Goal: Transaction & Acquisition: Purchase product/service

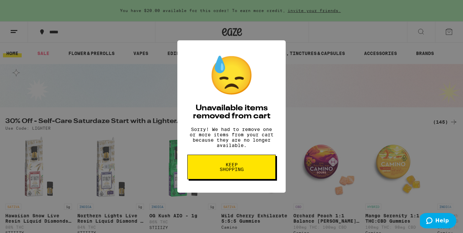
click at [230, 169] on span "Keep Shopping" at bounding box center [231, 166] width 34 height 9
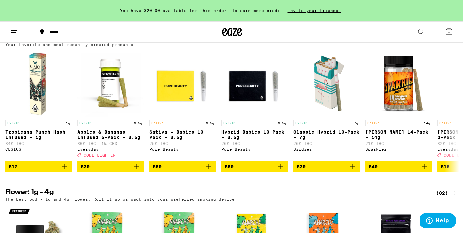
scroll to position [238, 0]
click at [356, 171] on icon "Add to bag" at bounding box center [353, 167] width 8 height 8
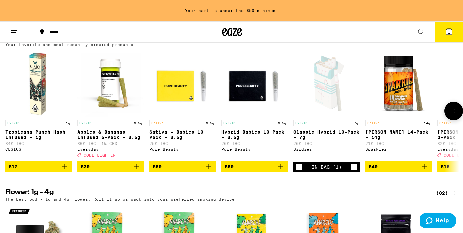
click at [208, 171] on icon "Add to bag" at bounding box center [209, 167] width 8 height 8
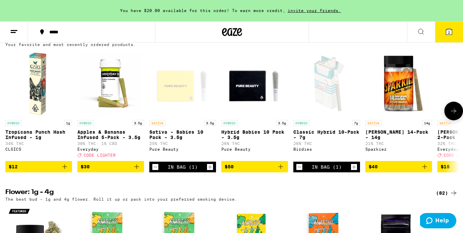
click at [283, 171] on icon "Add to bag" at bounding box center [281, 167] width 8 height 8
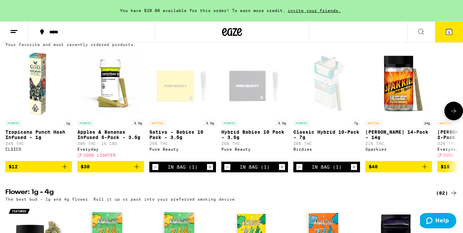
click at [453, 115] on icon at bounding box center [454, 111] width 8 height 8
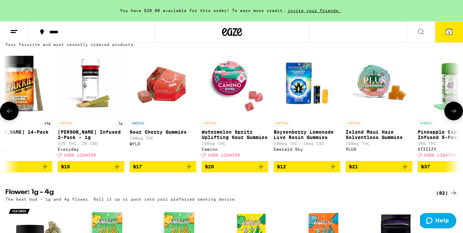
click at [453, 115] on icon at bounding box center [454, 111] width 8 height 8
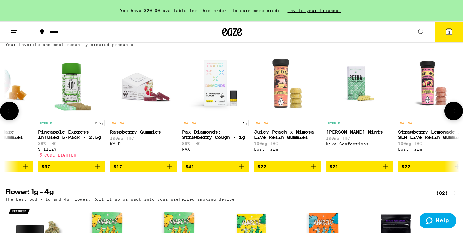
click at [453, 115] on icon at bounding box center [454, 111] width 8 height 8
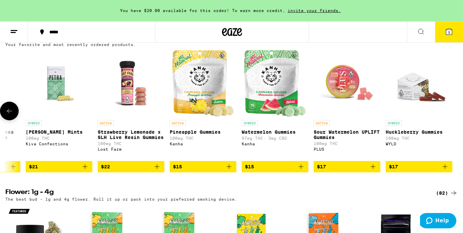
click at [453, 118] on div at bounding box center [454, 111] width 19 height 19
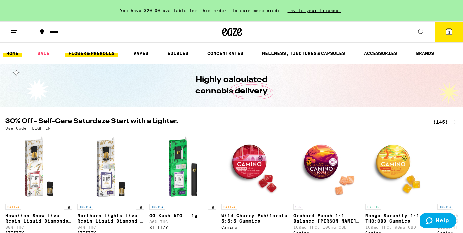
scroll to position [0, 0]
click at [94, 55] on link "FLOWER & PREROLLS" at bounding box center [91, 53] width 53 height 8
click at [96, 54] on link "FLOWER & PREROLLS" at bounding box center [91, 53] width 53 height 8
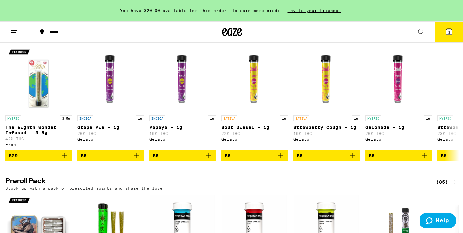
scroll to position [384, 0]
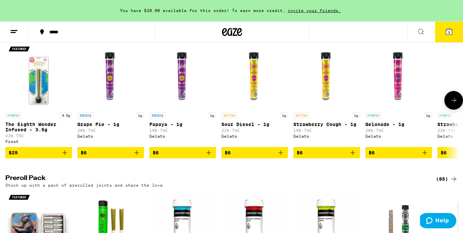
click at [453, 104] on icon at bounding box center [454, 100] width 8 height 8
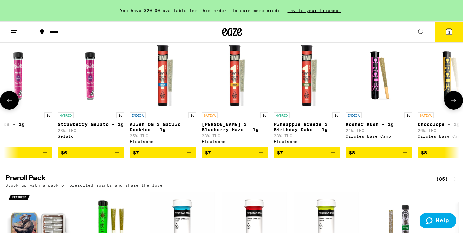
click at [453, 104] on icon at bounding box center [454, 100] width 8 height 8
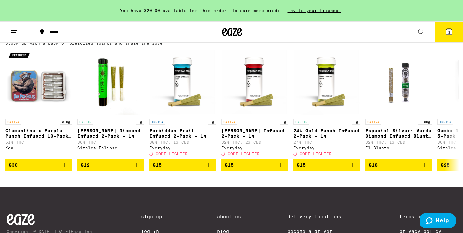
scroll to position [527, 0]
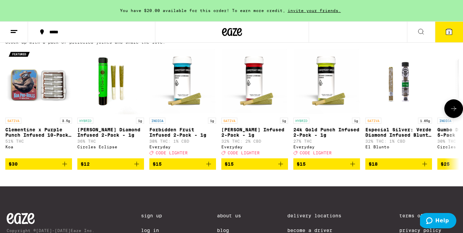
click at [454, 113] on icon at bounding box center [454, 109] width 8 height 8
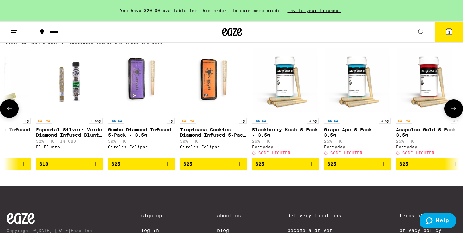
scroll to position [0, 380]
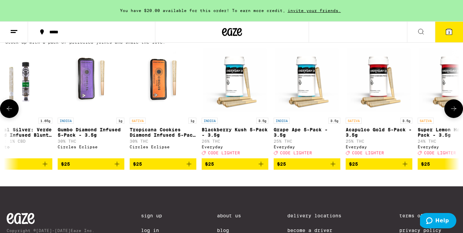
click at [454, 113] on icon at bounding box center [454, 109] width 8 height 8
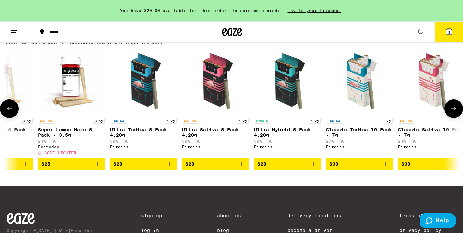
click at [454, 113] on icon at bounding box center [454, 109] width 8 height 8
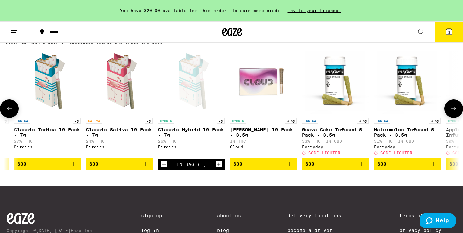
scroll to position [0, 1140]
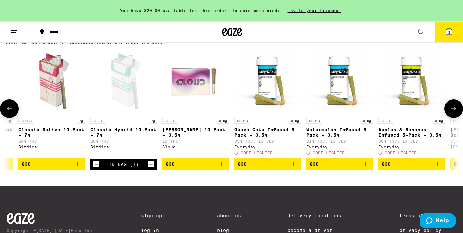
click at [15, 118] on button at bounding box center [9, 108] width 19 height 19
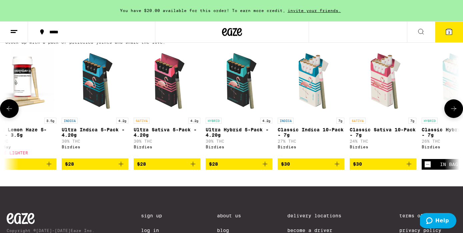
scroll to position [0, 760]
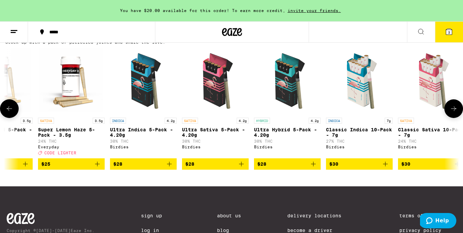
click at [454, 113] on icon at bounding box center [454, 109] width 8 height 8
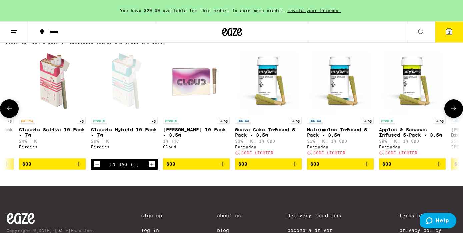
scroll to position [0, 1140]
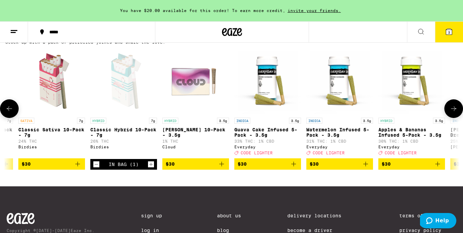
click at [454, 113] on icon at bounding box center [454, 109] width 8 height 8
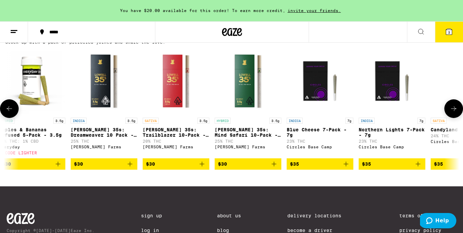
click at [454, 113] on icon at bounding box center [454, 109] width 8 height 8
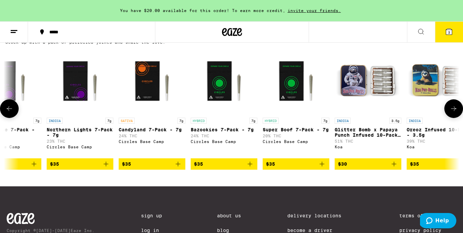
scroll to position [0, 1900]
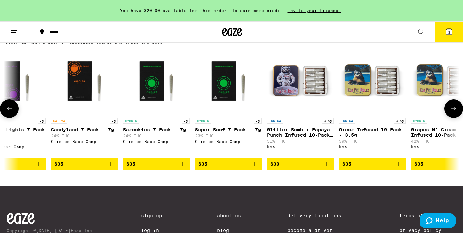
click at [454, 113] on icon at bounding box center [454, 109] width 8 height 8
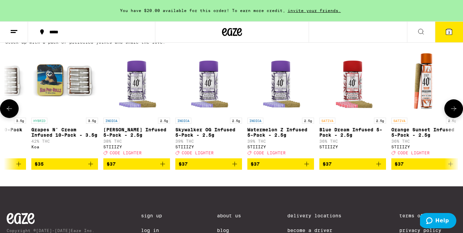
click at [454, 113] on icon at bounding box center [454, 109] width 8 height 8
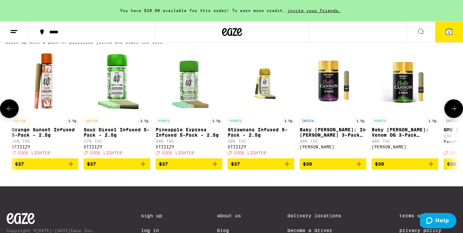
click at [454, 113] on icon at bounding box center [454, 109] width 8 height 8
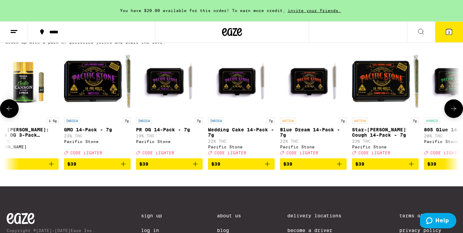
click at [454, 113] on icon at bounding box center [454, 109] width 8 height 8
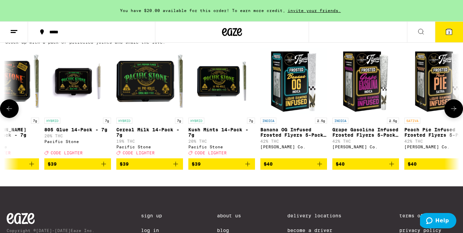
click at [454, 113] on icon at bounding box center [454, 109] width 8 height 8
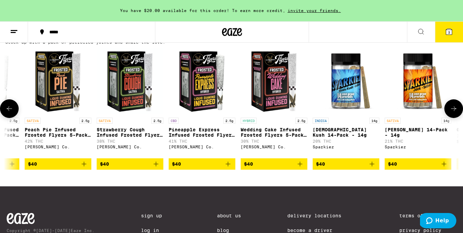
click at [454, 113] on icon at bounding box center [454, 109] width 8 height 8
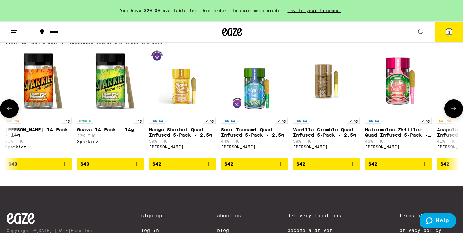
click at [454, 113] on icon at bounding box center [454, 109] width 8 height 8
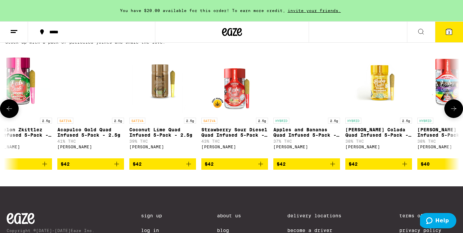
click at [454, 113] on icon at bounding box center [454, 109] width 8 height 8
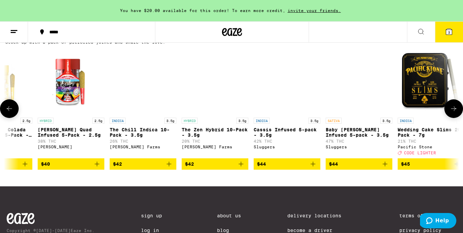
click at [454, 113] on icon at bounding box center [454, 109] width 8 height 8
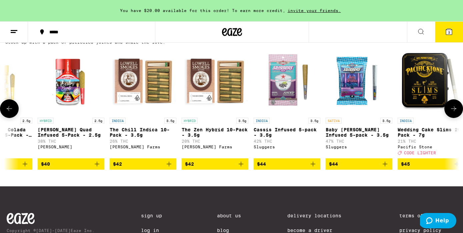
scroll to position [0, 5319]
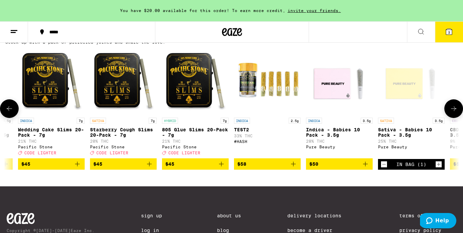
click at [7, 113] on icon at bounding box center [9, 109] width 8 height 8
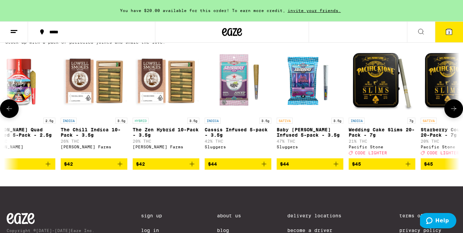
scroll to position [0, 4939]
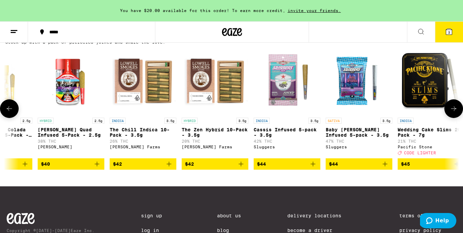
click at [245, 168] on icon "Add to bag" at bounding box center [241, 164] width 8 height 8
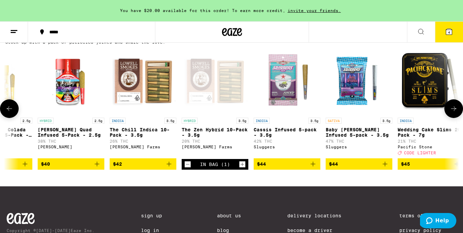
click at [449, 118] on button at bounding box center [454, 108] width 19 height 19
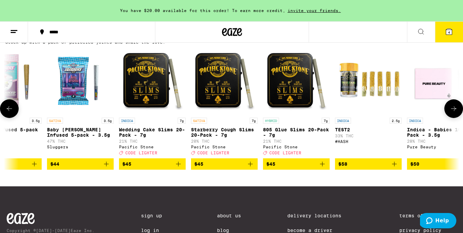
scroll to position [0, 5319]
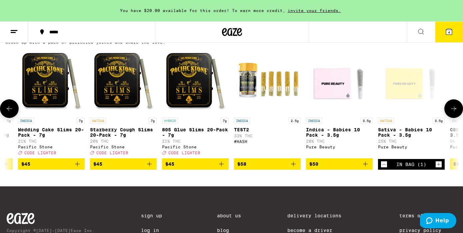
click at [6, 113] on icon at bounding box center [9, 109] width 8 height 8
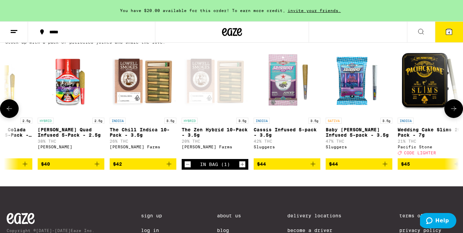
click at [6, 113] on icon at bounding box center [9, 109] width 8 height 8
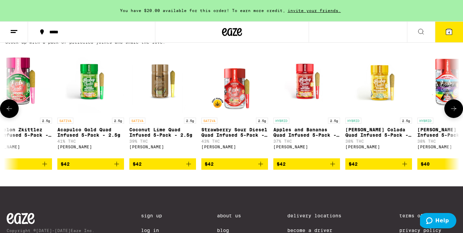
click at [6, 113] on icon at bounding box center [9, 109] width 8 height 8
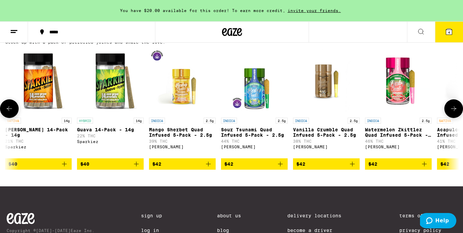
click at [6, 113] on icon at bounding box center [9, 109] width 8 height 8
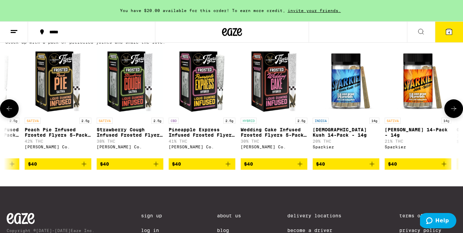
click at [6, 113] on icon at bounding box center [9, 109] width 8 height 8
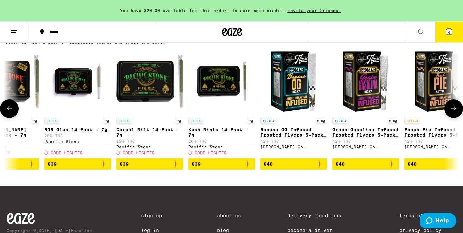
click at [6, 113] on icon at bounding box center [9, 109] width 8 height 8
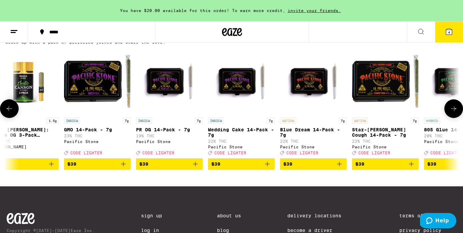
click at [6, 113] on icon at bounding box center [9, 109] width 8 height 8
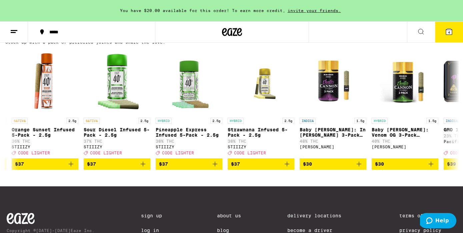
click at [448, 30] on icon at bounding box center [449, 32] width 6 height 6
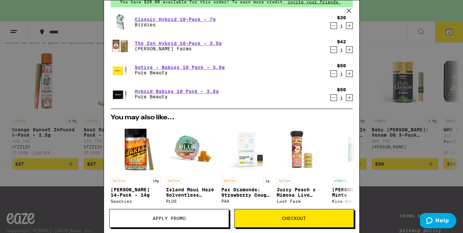
scroll to position [36, 0]
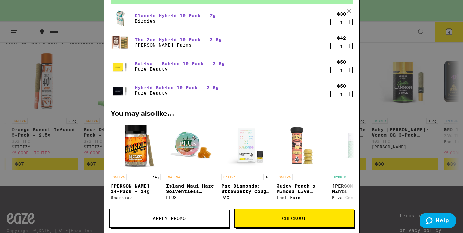
click at [334, 95] on icon "Decrement" at bounding box center [334, 94] width 6 height 8
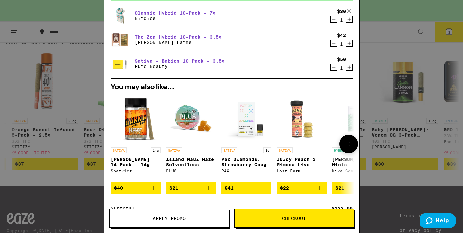
scroll to position [52, 0]
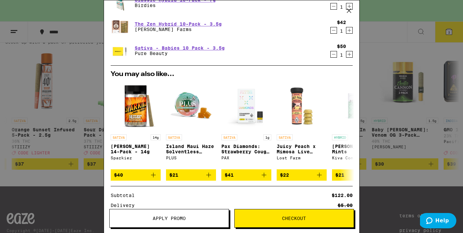
click at [275, 219] on span "Checkout" at bounding box center [294, 218] width 119 height 5
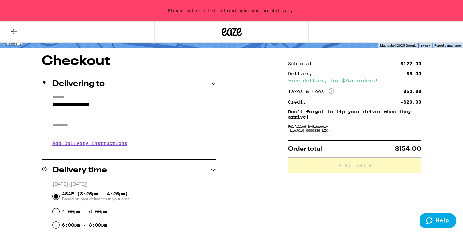
scroll to position [58, 0]
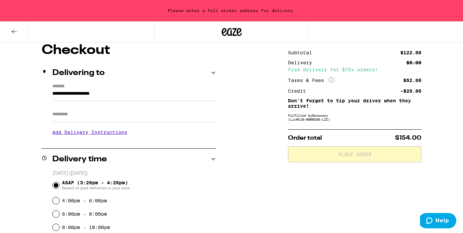
click at [62, 92] on input "**********" at bounding box center [133, 95] width 163 height 11
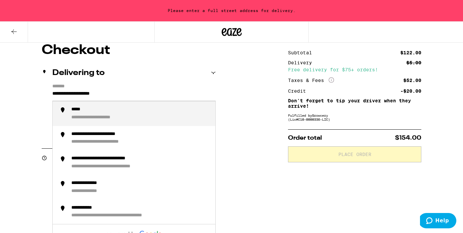
click at [53, 94] on input "**********" at bounding box center [133, 95] width 163 height 11
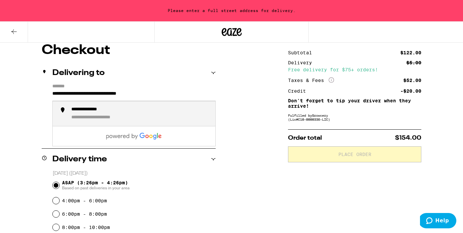
click at [108, 109] on div "**********" at bounding box center [93, 110] width 45 height 6
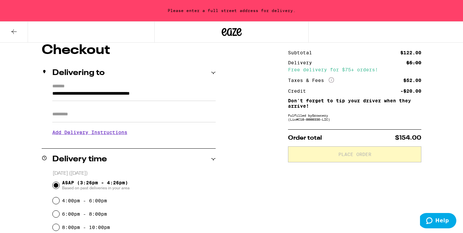
type input "**********"
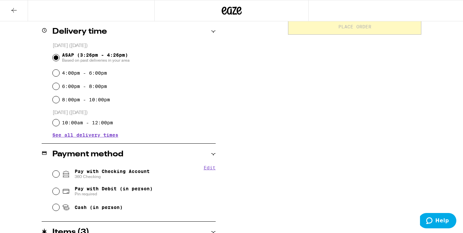
scroll to position [165, 0]
click at [54, 176] on input "Pay with Checking Account 360 Checking" at bounding box center [56, 173] width 7 height 7
radio input "true"
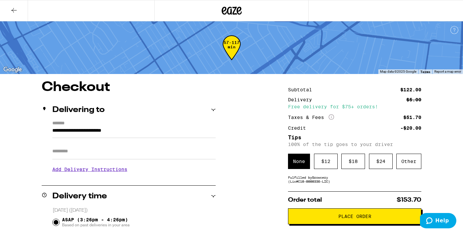
scroll to position [15, 0]
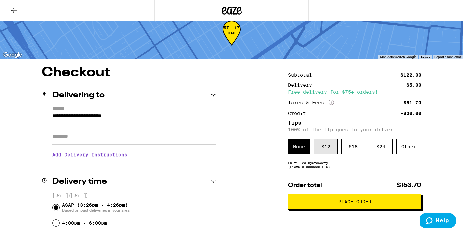
click at [321, 149] on div "$ 12" at bounding box center [326, 146] width 24 height 15
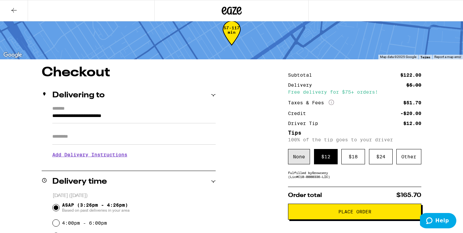
click at [296, 157] on div "None" at bounding box center [299, 156] width 22 height 15
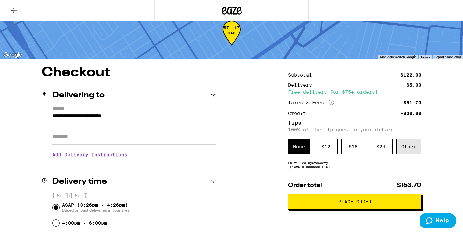
click at [404, 147] on div "Other" at bounding box center [409, 146] width 25 height 15
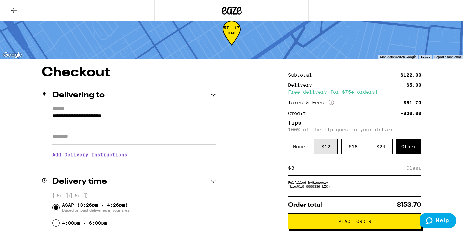
click at [326, 150] on div "$ 12" at bounding box center [326, 146] width 24 height 15
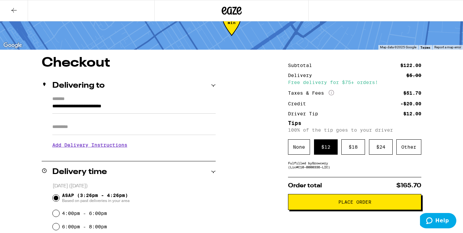
scroll to position [28, 0]
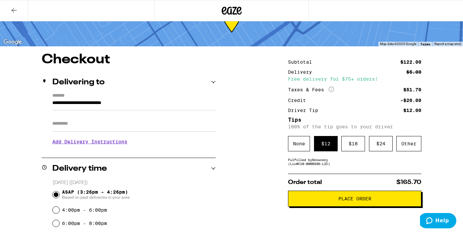
click at [115, 144] on h3 "Add Delivery Instructions" at bounding box center [133, 141] width 163 height 15
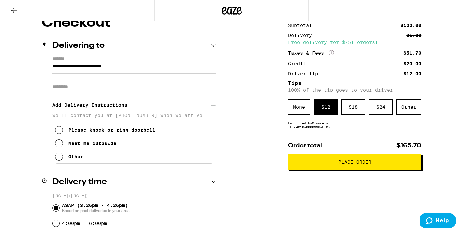
scroll to position [71, 0]
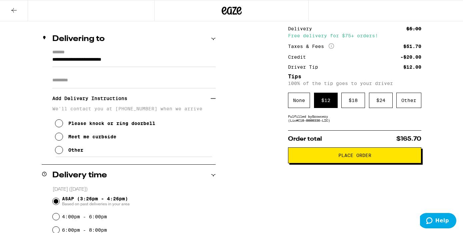
click at [58, 139] on icon at bounding box center [59, 137] width 8 height 8
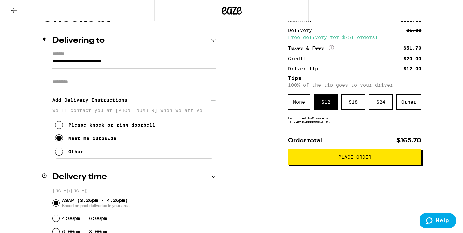
scroll to position [80, 0]
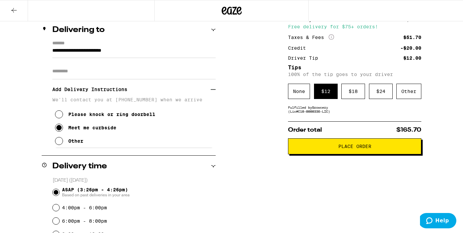
click at [352, 154] on button "Place Order" at bounding box center [354, 146] width 133 height 16
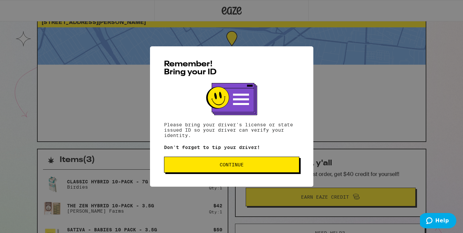
scroll to position [23, 0]
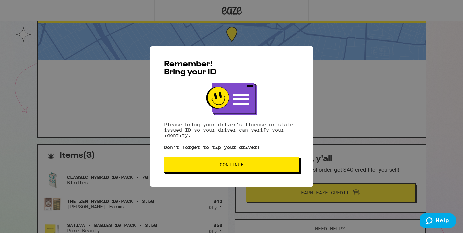
click at [232, 166] on span "Continue" at bounding box center [232, 164] width 24 height 5
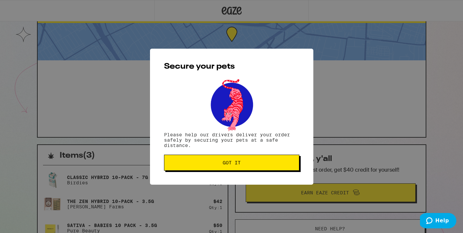
click at [232, 165] on span "Got it" at bounding box center [232, 162] width 18 height 5
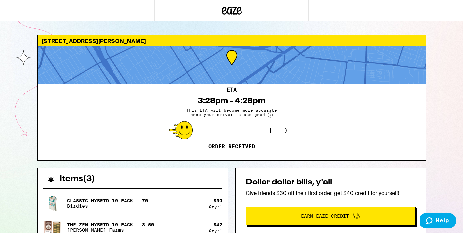
scroll to position [0, 0]
